Goal: Task Accomplishment & Management: Use online tool/utility

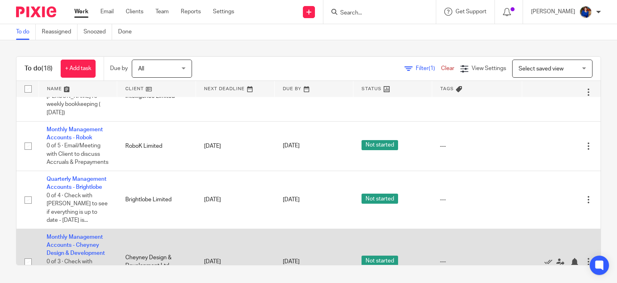
scroll to position [497, 0]
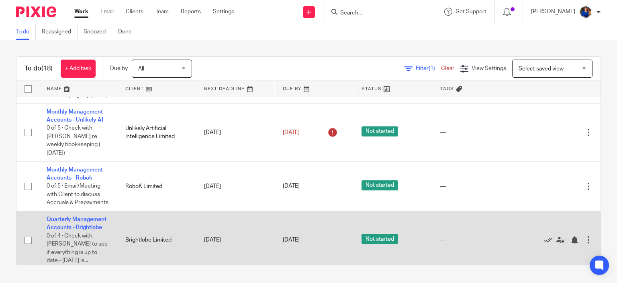
click at [585, 236] on div at bounding box center [589, 240] width 8 height 8
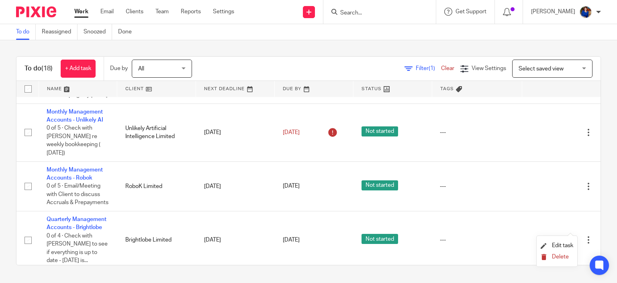
click at [563, 255] on span "Delete" at bounding box center [560, 257] width 17 height 6
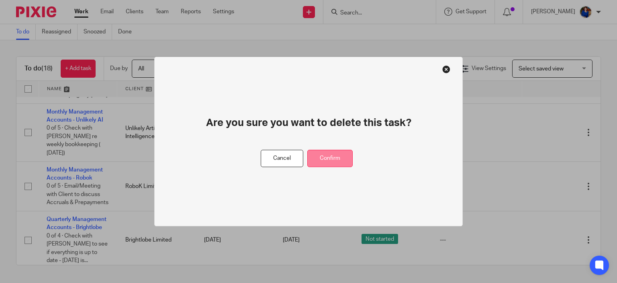
click at [346, 160] on button "Confirm" at bounding box center [329, 158] width 45 height 17
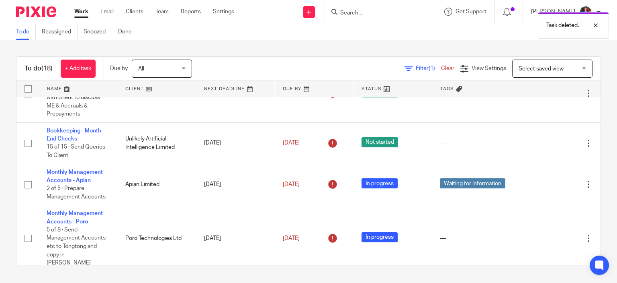
scroll to position [176, 0]
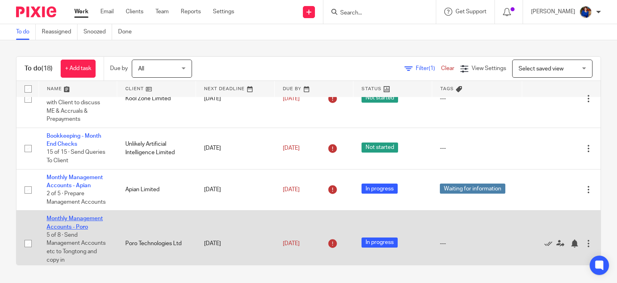
click at [92, 215] on link "Monthly Management Accounts - Poro" at bounding box center [75, 222] width 56 height 14
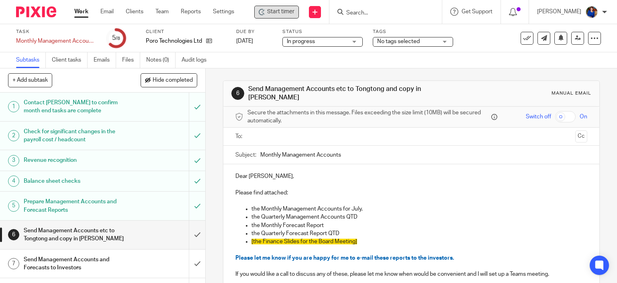
click at [271, 11] on span "Start timer" at bounding box center [280, 12] width 27 height 8
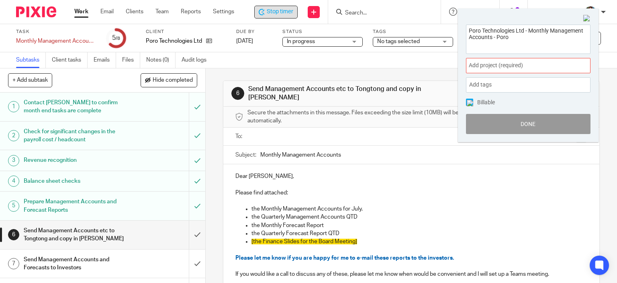
click at [510, 66] on span "Add project (required) :" at bounding box center [519, 65] width 101 height 8
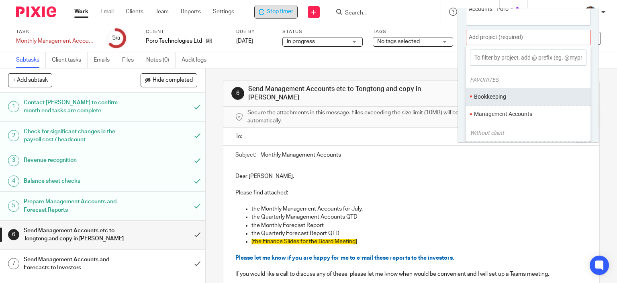
scroll to position [39, 0]
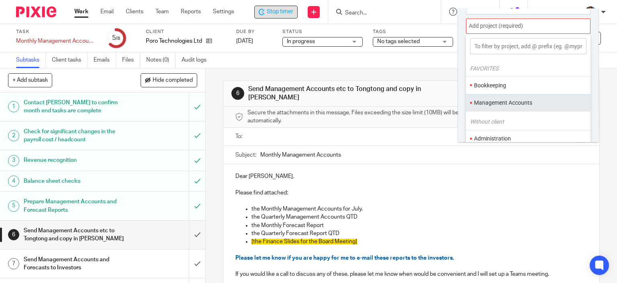
click at [513, 103] on li "Management Accounts" at bounding box center [526, 102] width 105 height 8
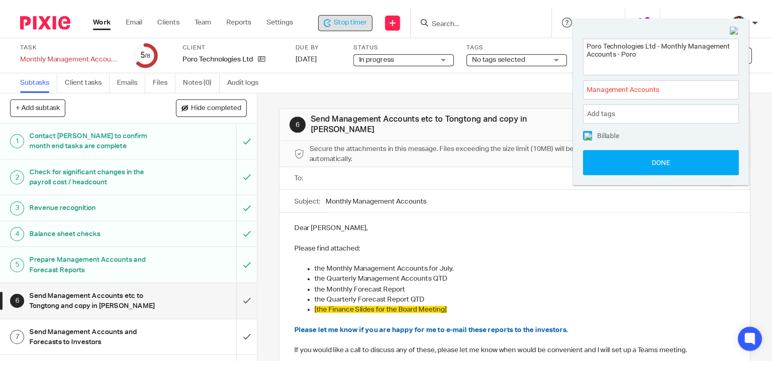
scroll to position [0, 0]
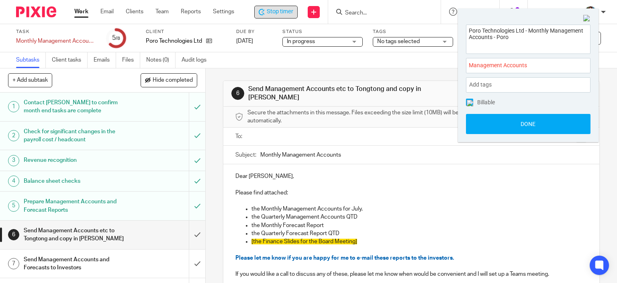
drag, startPoint x: 467, startPoint y: 100, endPoint x: 476, endPoint y: 108, distance: 11.4
click at [466, 100] on span at bounding box center [469, 101] width 7 height 7
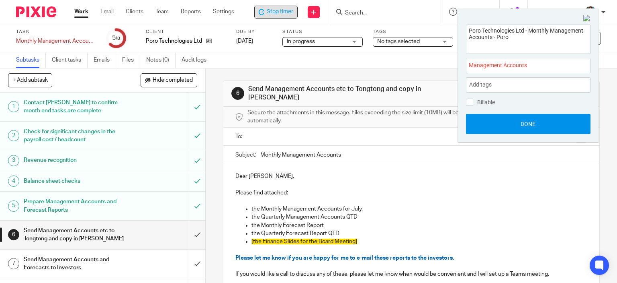
click at [486, 120] on button "Done" at bounding box center [528, 124] width 125 height 20
